Goal: Task Accomplishment & Management: Use online tool/utility

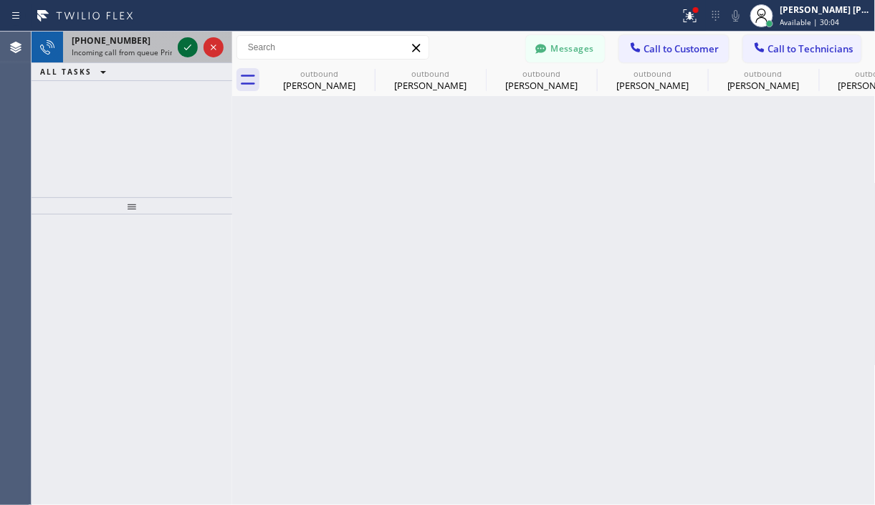
click at [191, 49] on icon at bounding box center [187, 47] width 17 height 17
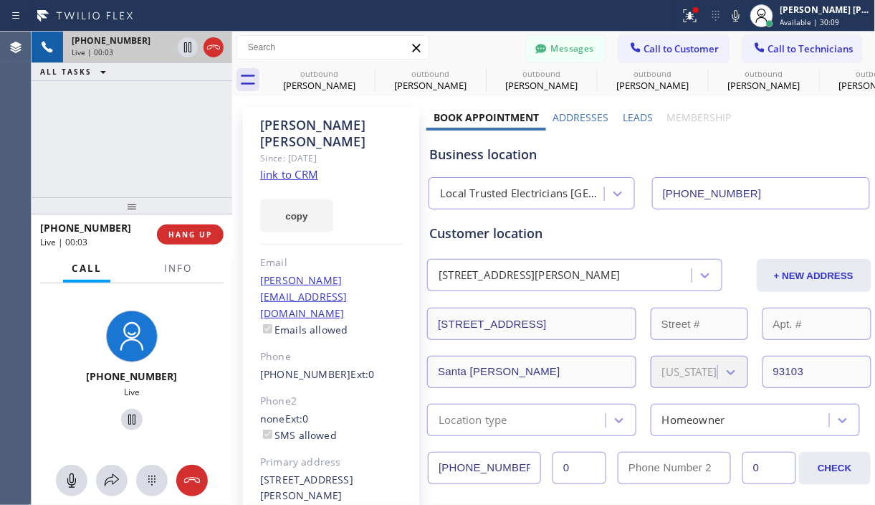
type input "[PHONE_NUMBER]"
click at [282, 167] on link "link to CRM" at bounding box center [289, 174] width 58 height 14
click at [131, 171] on div "[PHONE_NUMBER] Live | 00:10 ALL TASKS ALL TASKS ACTIVE TASKS TASKS IN WRAP UP" at bounding box center [132, 115] width 201 height 166
drag, startPoint x: 127, startPoint y: 134, endPoint x: 135, endPoint y: 92, distance: 43.2
click at [127, 134] on div "[PHONE_NUMBER] Live | 00:16 ALL TASKS ALL TASKS ACTIVE TASKS TASKS IN WRAP UP" at bounding box center [132, 115] width 201 height 166
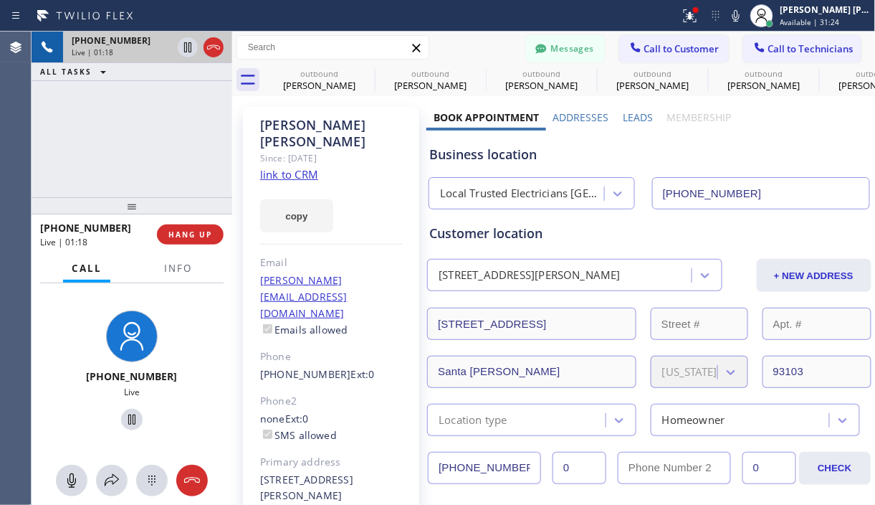
click at [147, 164] on div "[PHONE_NUMBER] Live | 01:18 ALL TASKS ALL TASKS ACTIVE TASKS TASKS IN WRAP UP" at bounding box center [132, 115] width 201 height 166
click at [120, 178] on div "[PHONE_NUMBER] Live | 01:22 ALL TASKS ALL TASKS ACTIVE TASKS TASKS IN WRAP UP" at bounding box center [132, 115] width 201 height 166
click at [131, 168] on div "[PHONE_NUMBER] Live | 01:27 ALL TASKS ALL TASKS ACTIVE TASKS TASKS IN WRAP UP" at bounding box center [132, 115] width 201 height 166
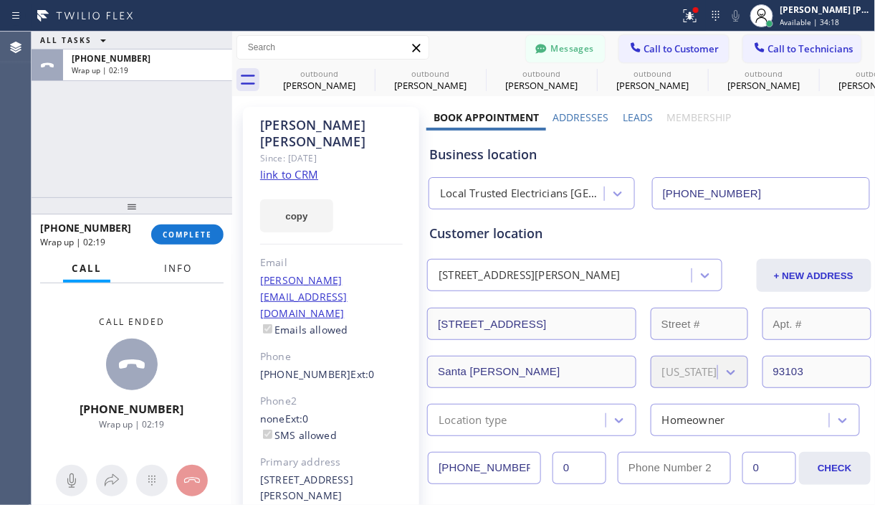
drag, startPoint x: 94, startPoint y: 317, endPoint x: 158, endPoint y: 275, distance: 77.1
click at [94, 317] on div "Call ended" at bounding box center [132, 321] width 110 height 12
click at [207, 232] on span "COMPLETE" at bounding box center [187, 234] width 49 height 10
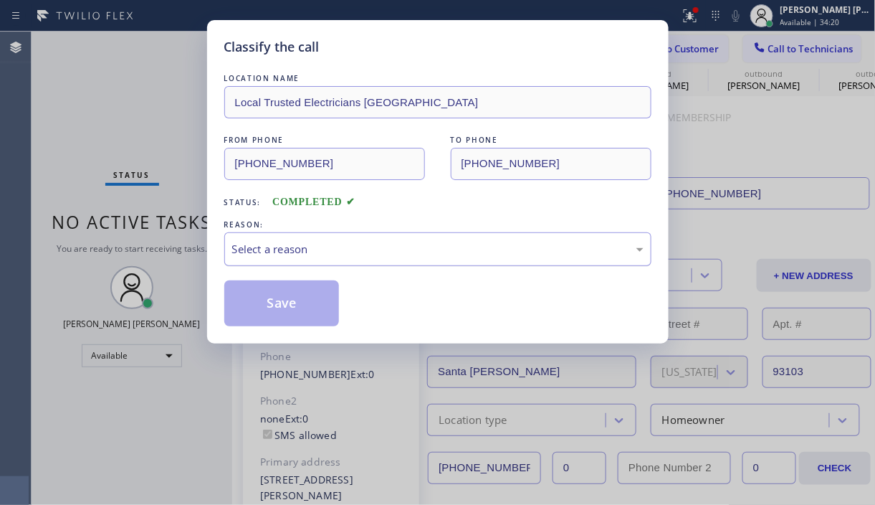
click at [355, 247] on div "Select a reason" at bounding box center [437, 249] width 411 height 16
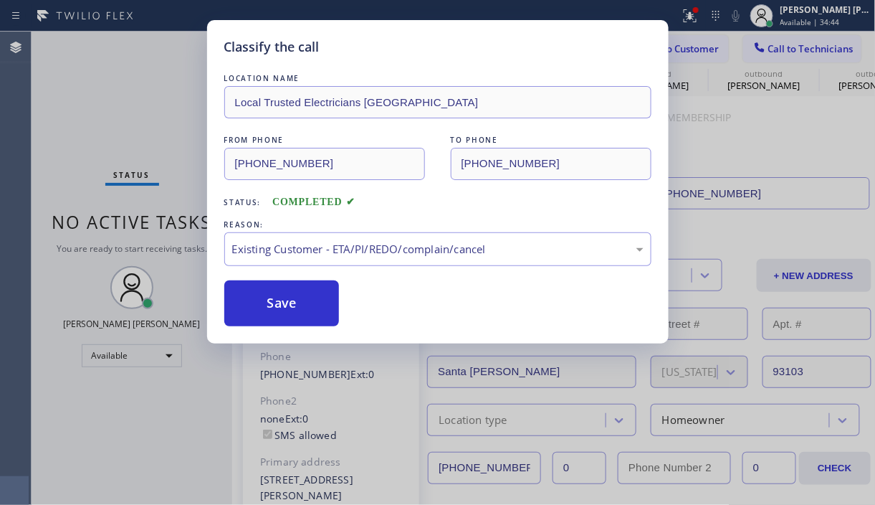
click at [100, 75] on div "Classify the call LOCATION NAME Local Trusted Electricians Mission Canyon FROM …" at bounding box center [437, 252] width 875 height 505
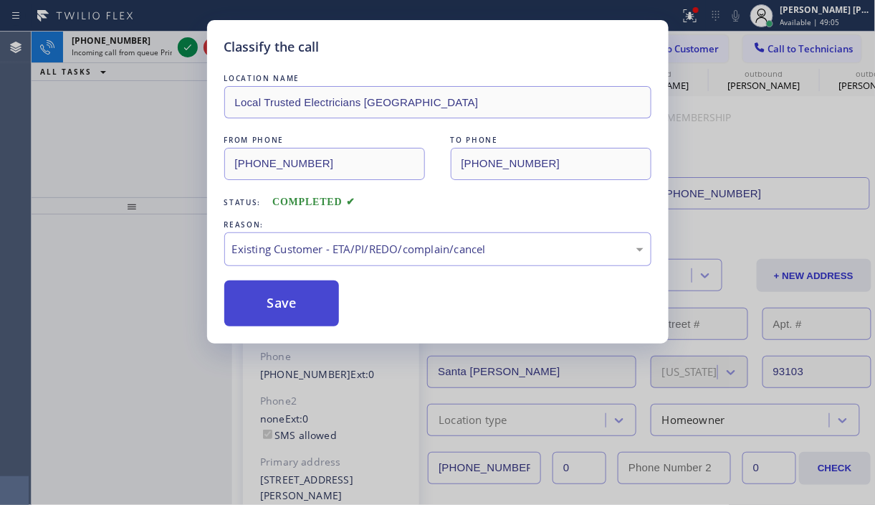
click at [283, 307] on button "Save" at bounding box center [281, 303] width 115 height 46
click at [283, 306] on button "Save" at bounding box center [281, 303] width 115 height 46
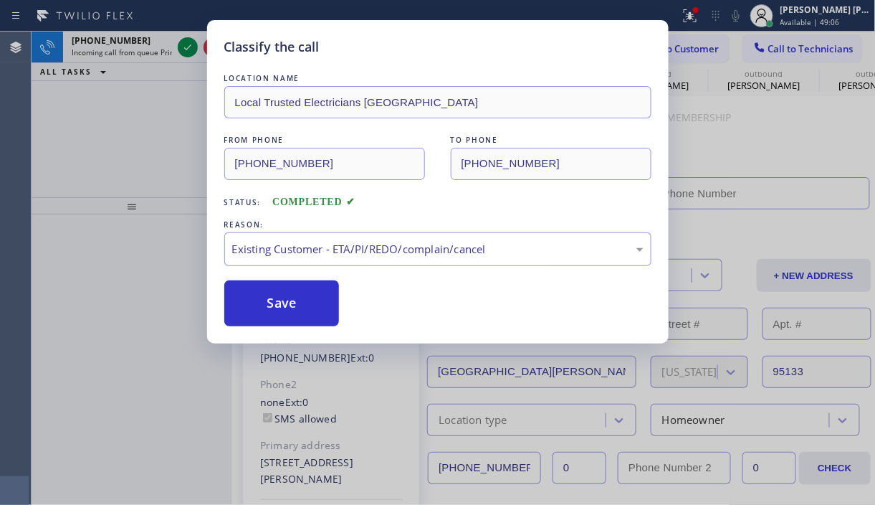
type input "[PHONE_NUMBER]"
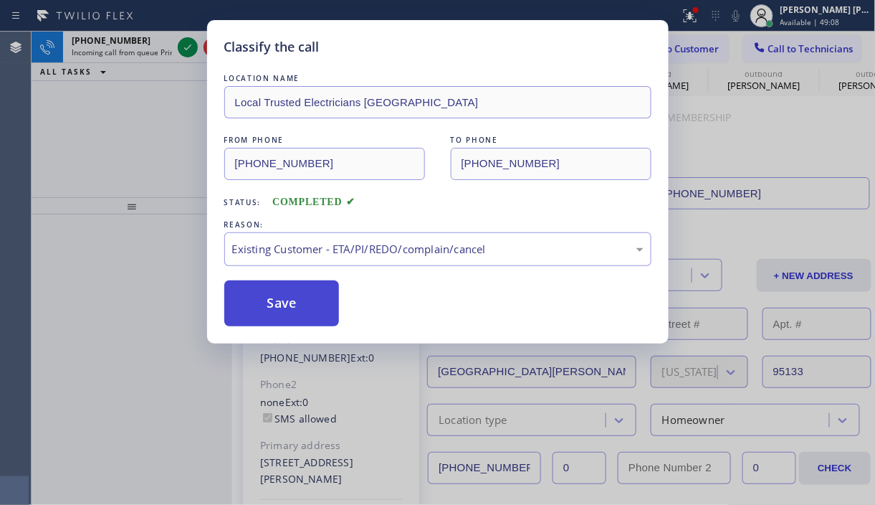
click at [269, 306] on button "Save" at bounding box center [281, 303] width 115 height 46
click at [121, 90] on div "Classify the call LOCATION NAME Local Trusted Electricians Mission Canyon FROM …" at bounding box center [437, 252] width 875 height 505
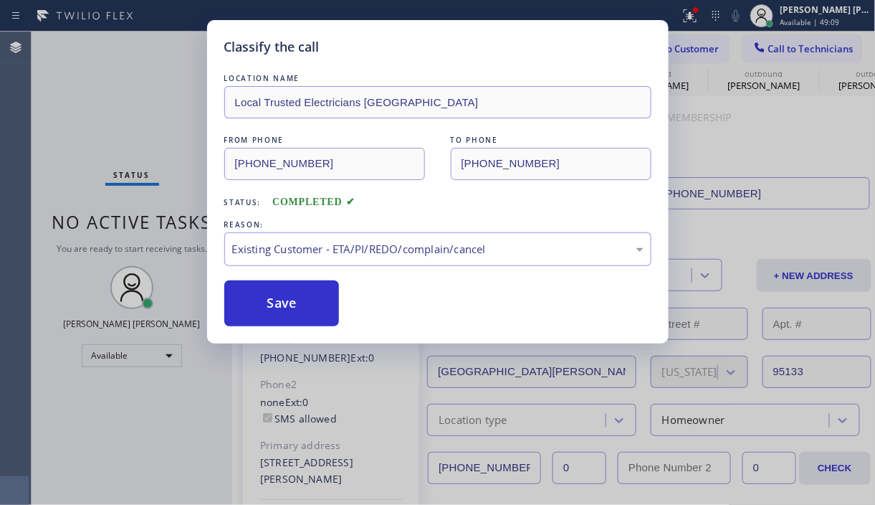
click at [282, 268] on div "Back to Dashboard Change Sender ID Customers Technicians PY [PERSON_NAME] [DATE…" at bounding box center [554, 268] width 644 height 473
click at [274, 311] on div "Back to Dashboard Change Sender ID Customers Technicians PY [PERSON_NAME] [DATE…" at bounding box center [554, 268] width 644 height 473
click at [276, 305] on div "Back to Dashboard Change Sender ID Customers Technicians PY [PERSON_NAME] [DATE…" at bounding box center [554, 268] width 644 height 473
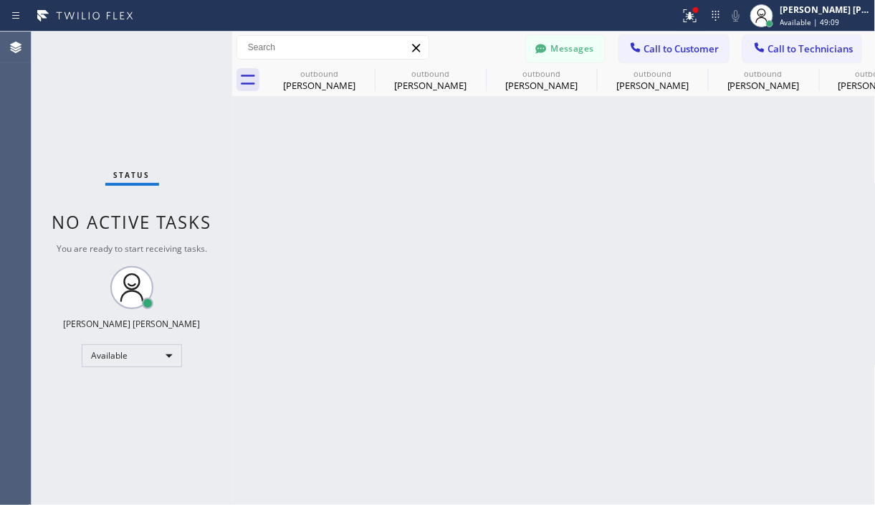
click at [276, 305] on div "Back to Dashboard Change Sender ID Customers Technicians PY [PERSON_NAME] [DATE…" at bounding box center [554, 268] width 644 height 473
click at [418, 47] on icon at bounding box center [416, 47] width 17 height 17
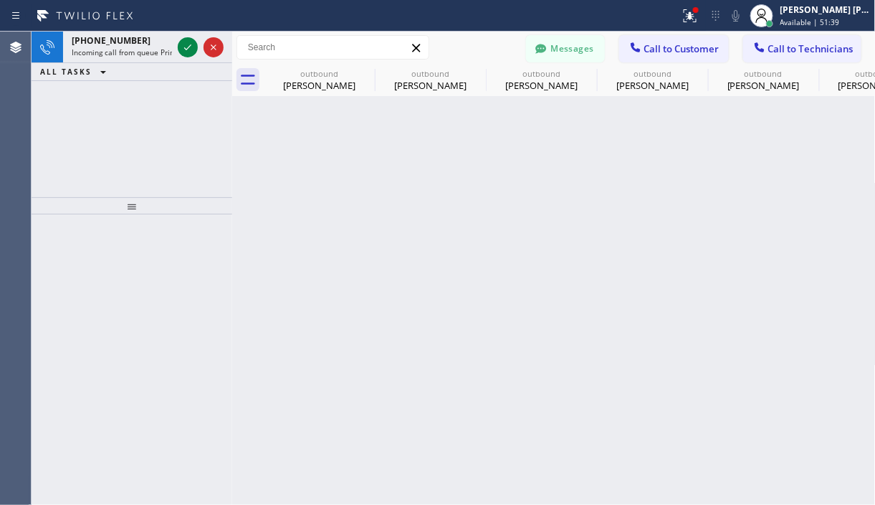
drag, startPoint x: 94, startPoint y: 361, endPoint x: 85, endPoint y: 246, distance: 115.8
click at [94, 361] on div at bounding box center [132, 359] width 201 height 290
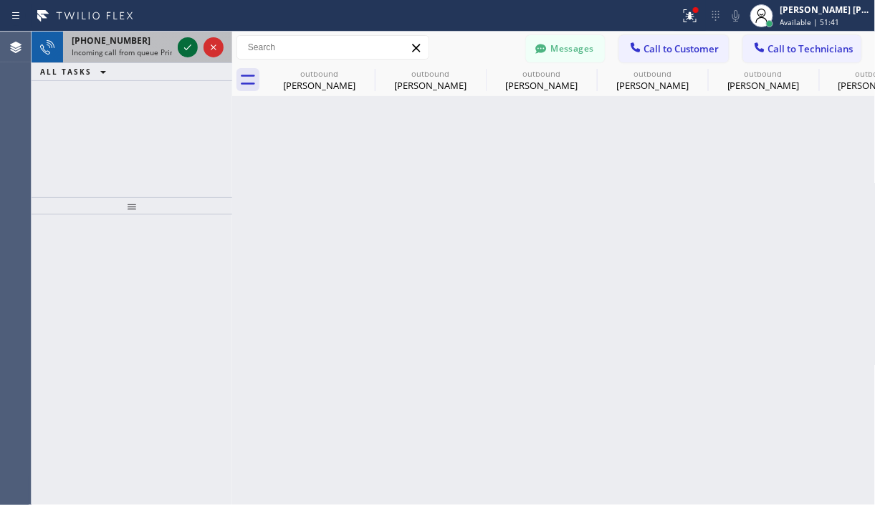
click at [183, 40] on icon at bounding box center [187, 47] width 17 height 17
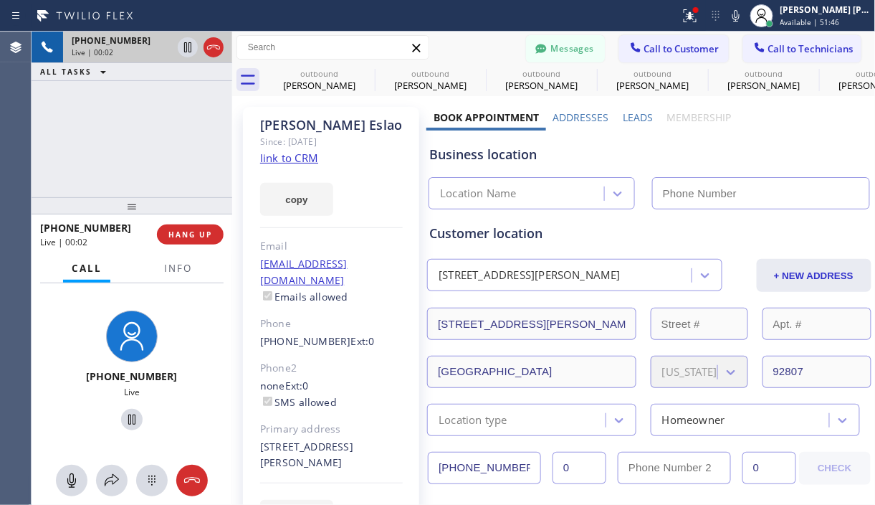
type input "[PHONE_NUMBER]"
click at [287, 161] on link "link to CRM" at bounding box center [289, 158] width 58 height 14
click at [148, 158] on div "[PHONE_NUMBER] Live | 00:09 ALL TASKS ALL TASKS ACTIVE TASKS TASKS IN WRAP UP" at bounding box center [132, 115] width 201 height 166
click at [145, 145] on div "[PHONE_NUMBER] Live | 01:19 ALL TASKS ALL TASKS ACTIVE TASKS TASKS IN WRAP UP" at bounding box center [132, 115] width 201 height 166
click at [158, 125] on div "[PHONE_NUMBER] Live | 01:29 ALL TASKS ALL TASKS ACTIVE TASKS TASKS IN WRAP UP" at bounding box center [132, 115] width 201 height 166
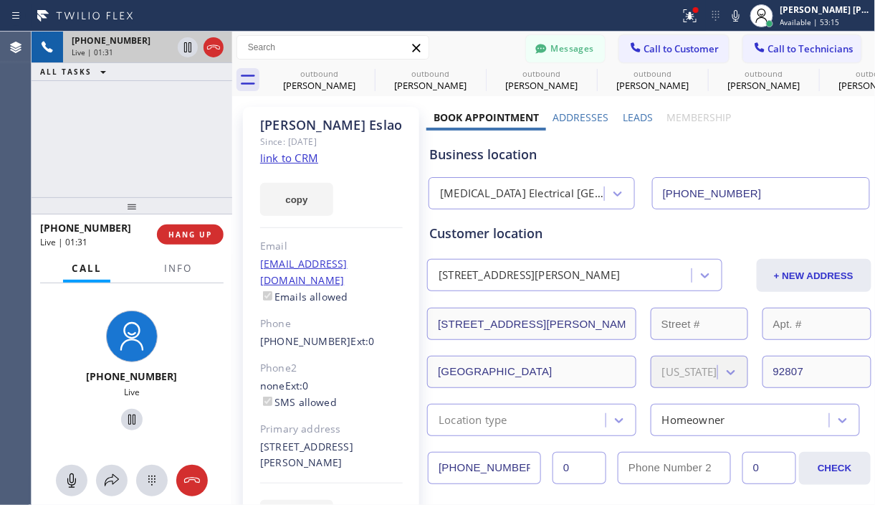
click at [152, 150] on div "[PHONE_NUMBER] Live | 01:31 ALL TASKS ALL TASKS ACTIVE TASKS TASKS IN WRAP UP" at bounding box center [132, 115] width 201 height 166
click at [118, 170] on div "[PHONE_NUMBER] Live | 01:33 ALL TASKS ALL TASKS ACTIVE TASKS TASKS IN WRAP UP" at bounding box center [132, 115] width 201 height 166
drag, startPoint x: 114, startPoint y: 228, endPoint x: 51, endPoint y: 234, distance: 63.3
click at [51, 234] on div "[PHONE_NUMBER]" at bounding box center [93, 228] width 107 height 14
copy span "9515055554"
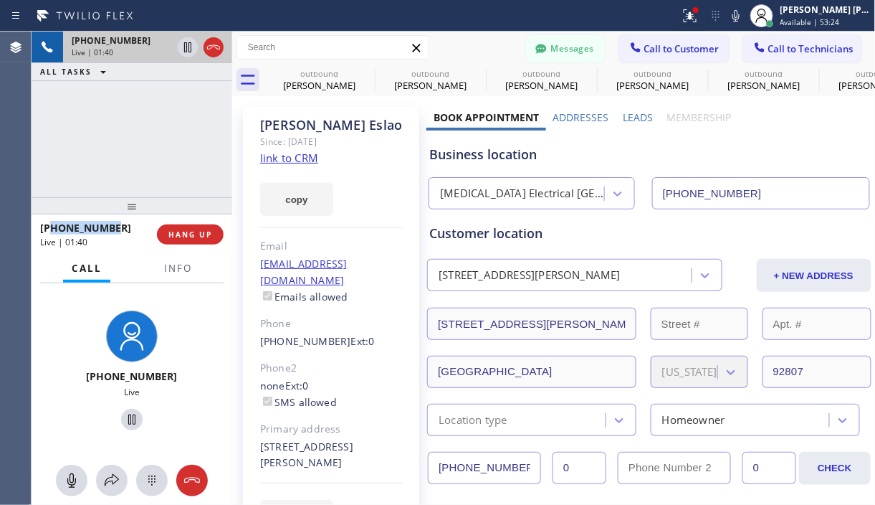
click at [153, 166] on div "[PHONE_NUMBER] Live | 01:40 ALL TASKS ALL TASKS ACTIVE TASKS TASKS IN WRAP UP" at bounding box center [132, 115] width 201 height 166
click at [708, 219] on div "Customer location [STREET_ADDRESS][PERSON_NAME] + NEW ADDRESS [STREET_ADDRESS][…" at bounding box center [648, 322] width 445 height 226
click at [158, 165] on div "[PHONE_NUMBER] Live | 01:53 ALL TASKS ALL TASKS ACTIVE TASKS TASKS IN WRAP UP" at bounding box center [132, 115] width 201 height 166
click at [157, 130] on div "[PHONE_NUMBER] Live | 01:54 ALL TASKS ALL TASKS ACTIVE TASKS TASKS IN WRAP UP" at bounding box center [132, 115] width 201 height 166
click at [149, 127] on div "[PHONE_NUMBER] Live | 01:55 ALL TASKS ALL TASKS ACTIVE TASKS TASKS IN WRAP UP" at bounding box center [132, 115] width 201 height 166
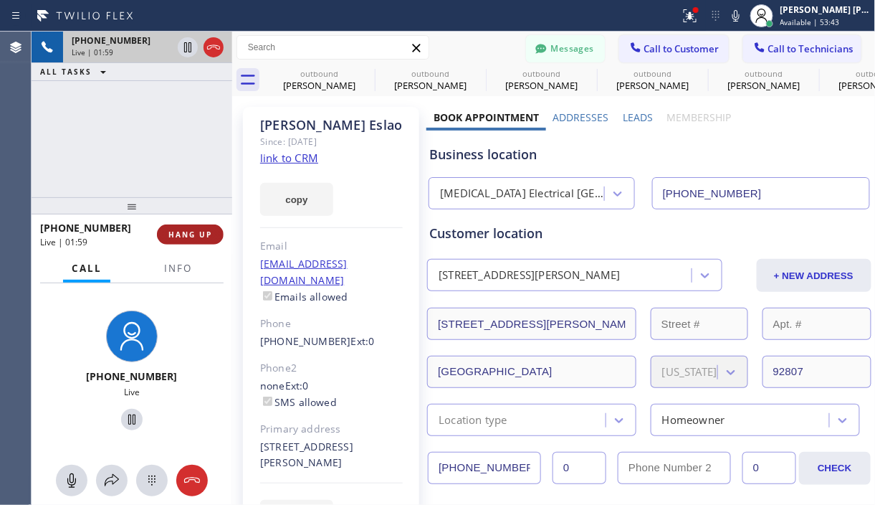
click at [196, 229] on span "HANG UP" at bounding box center [190, 234] width 44 height 10
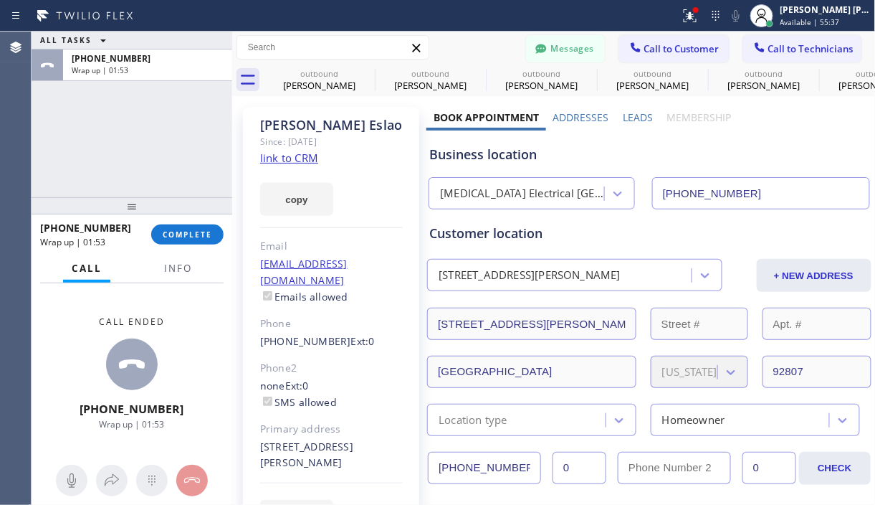
click at [77, 339] on div "Call ended [PHONE_NUMBER] Wrap up | 01:53" at bounding box center [132, 372] width 201 height 179
click at [179, 242] on button "COMPLETE" at bounding box center [187, 234] width 72 height 20
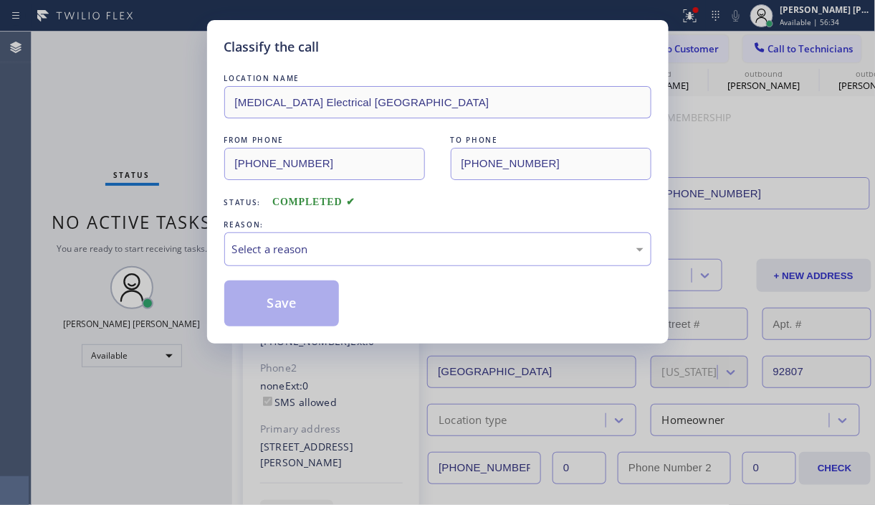
click at [148, 438] on div "Classify the call LOCATION NAME [MEDICAL_DATA] Electrical Anaheim FROM PHONE [P…" at bounding box center [437, 252] width 875 height 505
